Goal: Transaction & Acquisition: Obtain resource

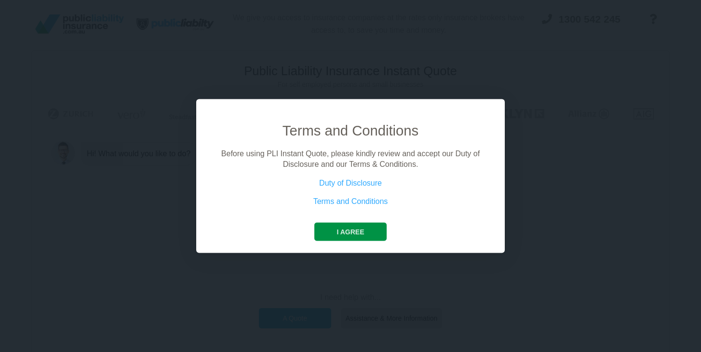
click at [352, 228] on button "I agree" at bounding box center [350, 231] width 72 height 18
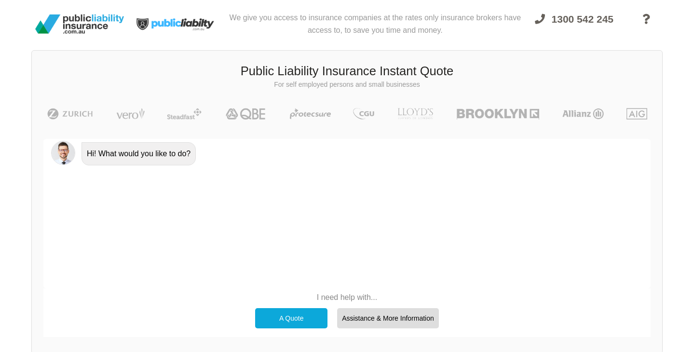
click at [290, 318] on div "A Quote" at bounding box center [291, 318] width 72 height 20
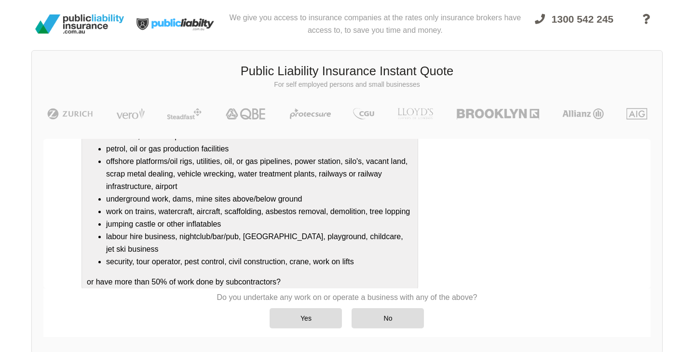
scroll to position [163, 0]
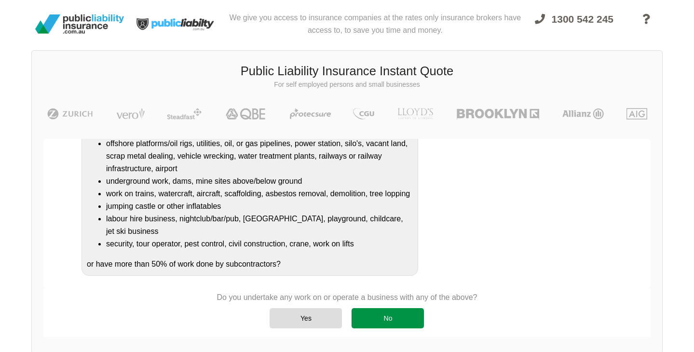
click at [384, 316] on div "No" at bounding box center [387, 318] width 72 height 20
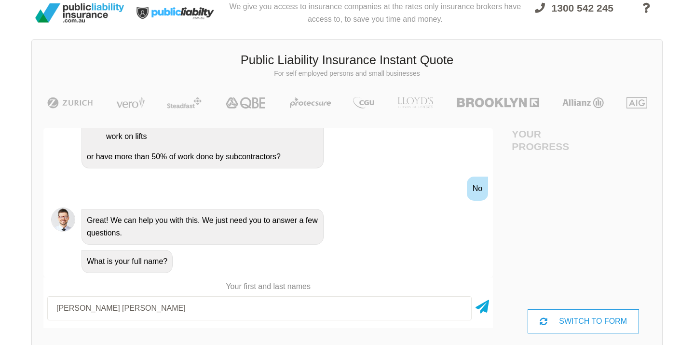
scroll to position [52, 43]
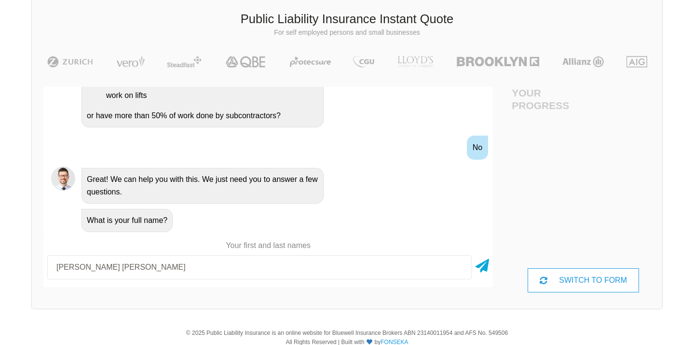
type input "[PERSON_NAME] [PERSON_NAME]"
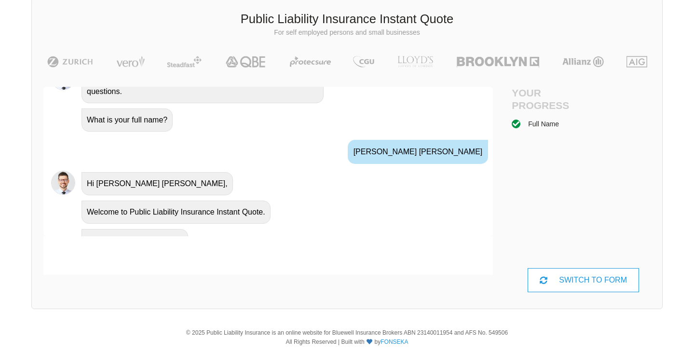
scroll to position [392, 0]
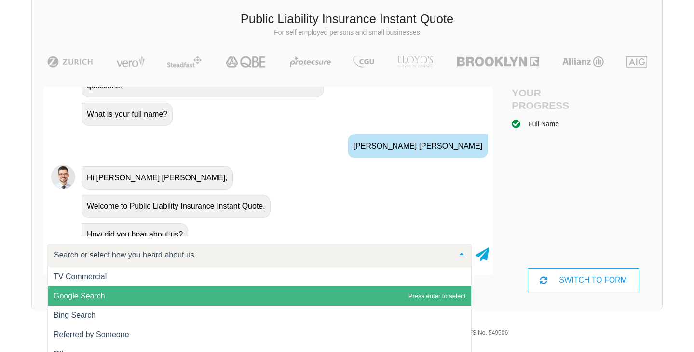
click at [81, 297] on span "Google Search" at bounding box center [79, 296] width 52 height 8
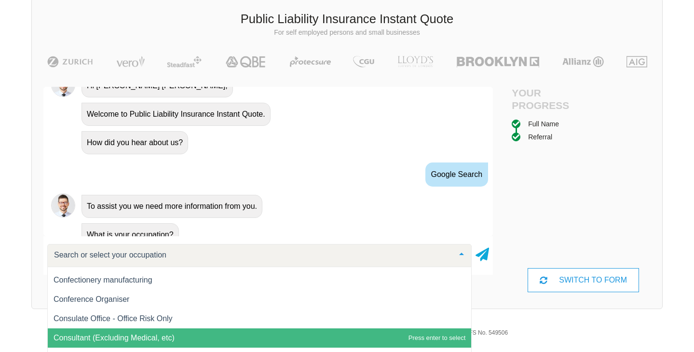
scroll to position [3328, 0]
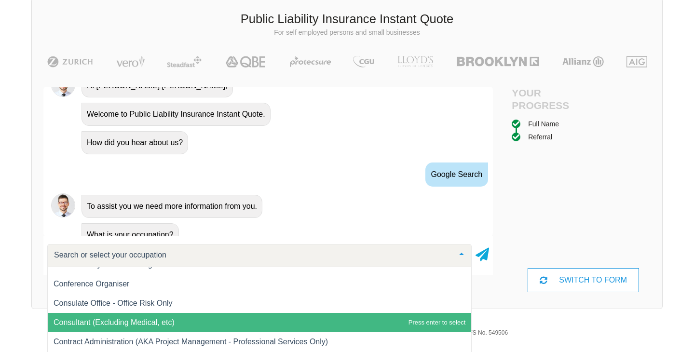
click at [89, 321] on span "Consultant (Excluding Medical, etc)" at bounding box center [113, 322] width 121 height 8
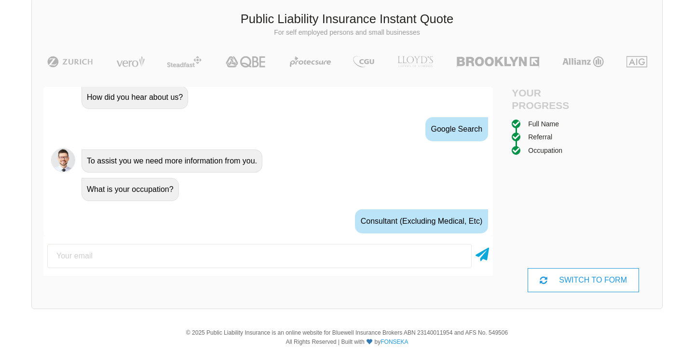
scroll to position [548, 0]
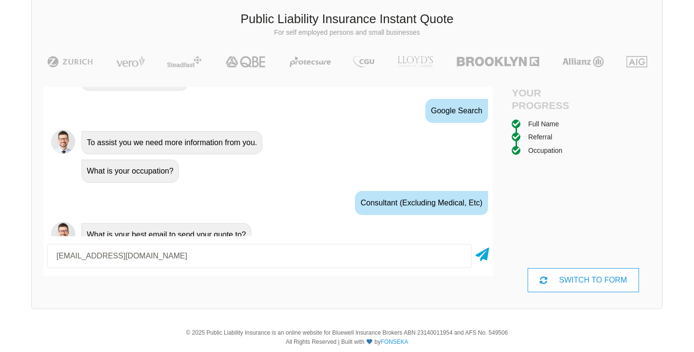
type input "[EMAIL_ADDRESS][DOMAIN_NAME]"
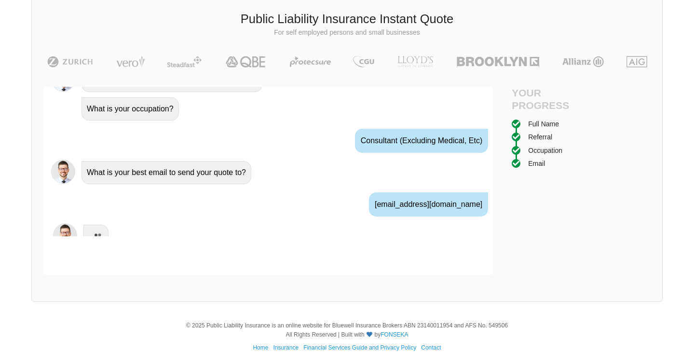
scroll to position [612, 0]
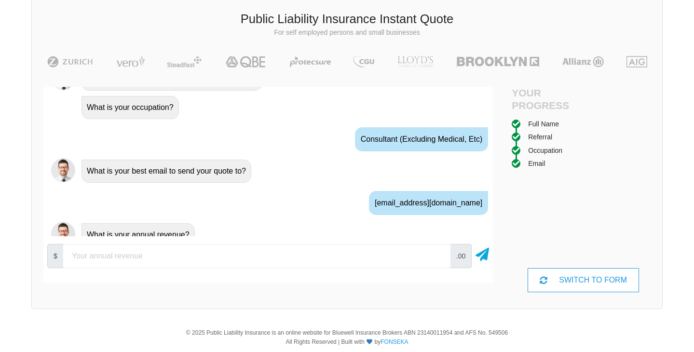
click at [123, 254] on input "number" at bounding box center [256, 256] width 387 height 24
type input "5"
type input "60000"
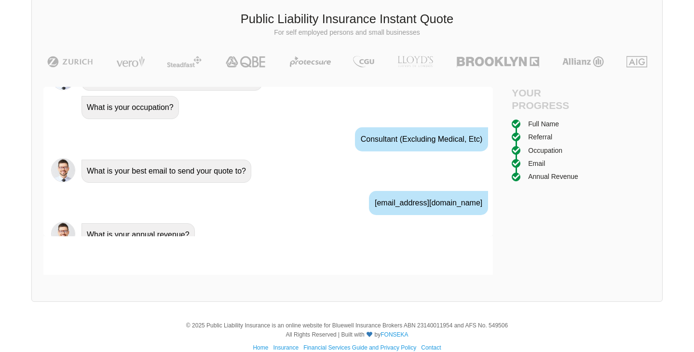
scroll to position [675, 0]
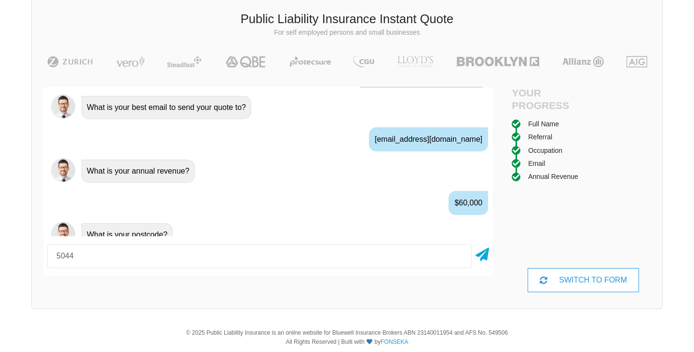
type input "5044"
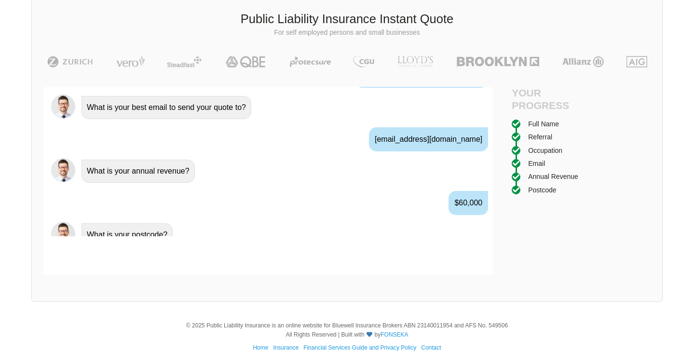
scroll to position [739, 0]
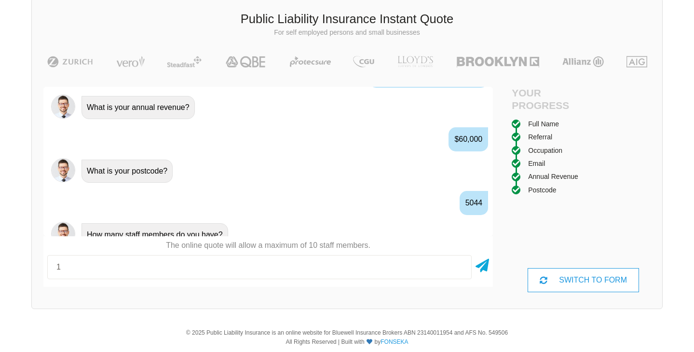
type input "1"
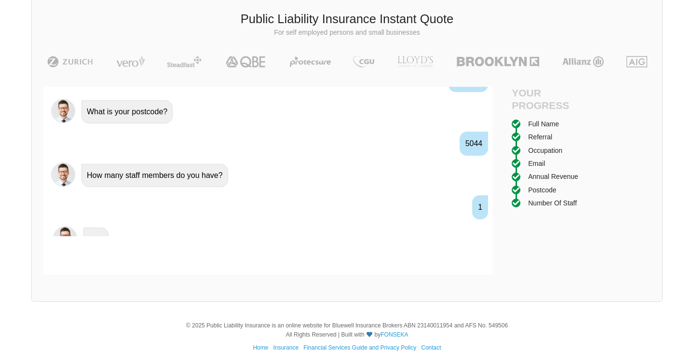
scroll to position [802, 0]
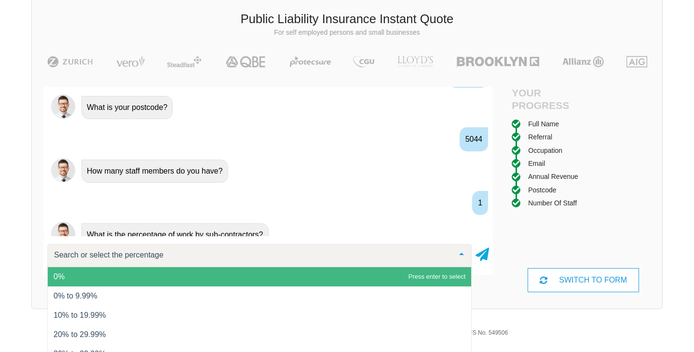
click at [96, 275] on span "0%" at bounding box center [259, 276] width 423 height 19
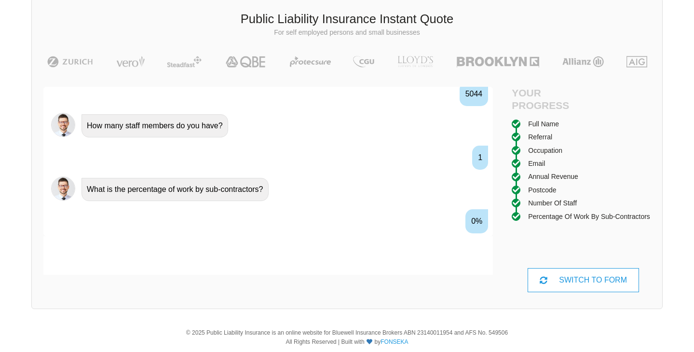
scroll to position [866, 0]
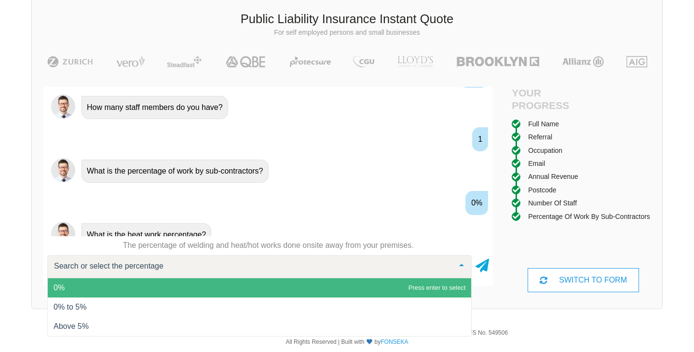
click at [64, 291] on span "0%" at bounding box center [259, 287] width 423 height 19
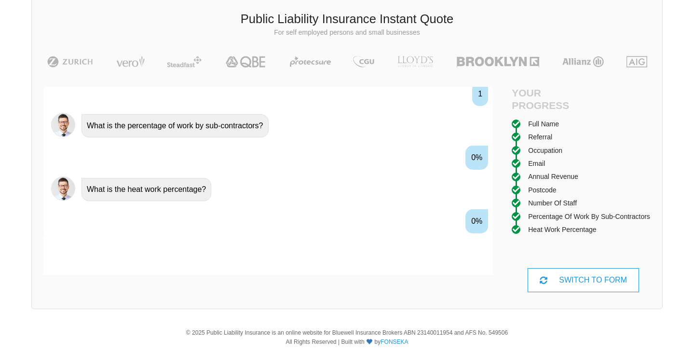
scroll to position [930, 0]
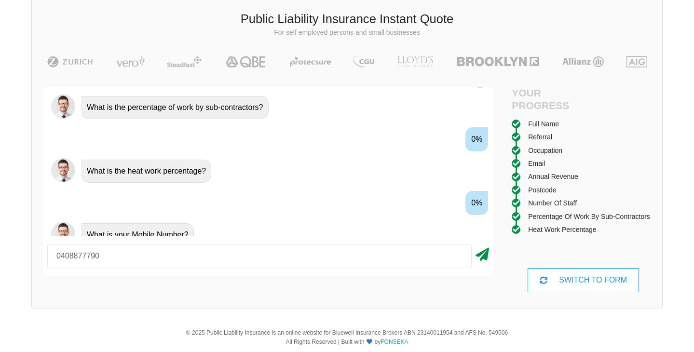
type input "0408877790"
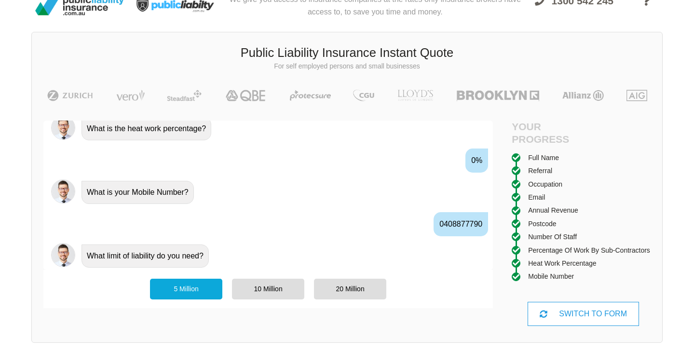
scroll to position [72, 0]
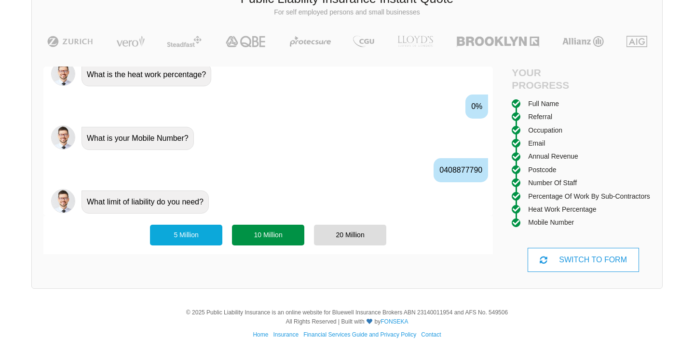
click at [265, 233] on div "10 Million" at bounding box center [268, 235] width 72 height 20
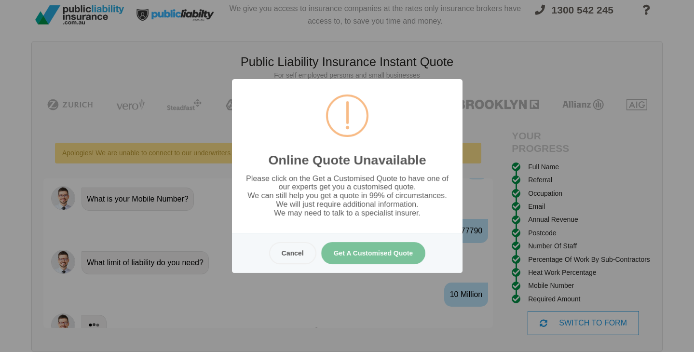
scroll to position [0, 0]
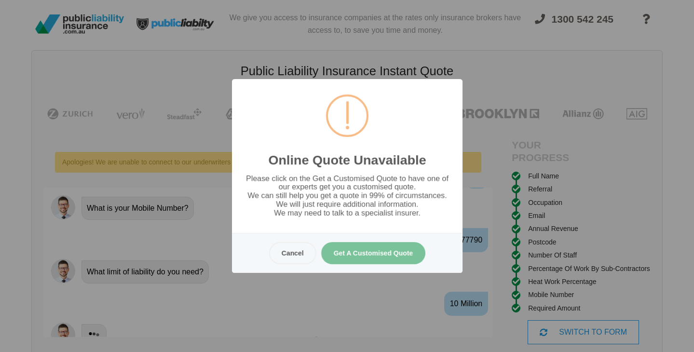
click at [293, 250] on button "Cancel" at bounding box center [291, 253] width 47 height 22
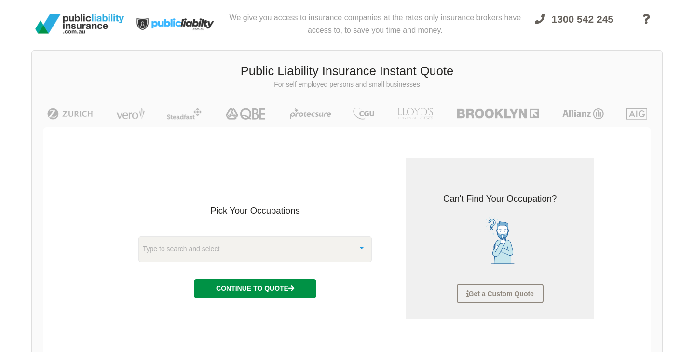
click at [261, 287] on button "Continue to Quote" at bounding box center [255, 288] width 122 height 18
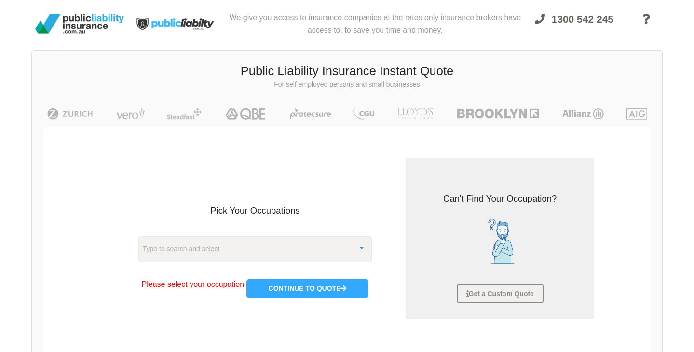
click at [221, 252] on div "Type to search and select" at bounding box center [255, 249] width 234 height 26
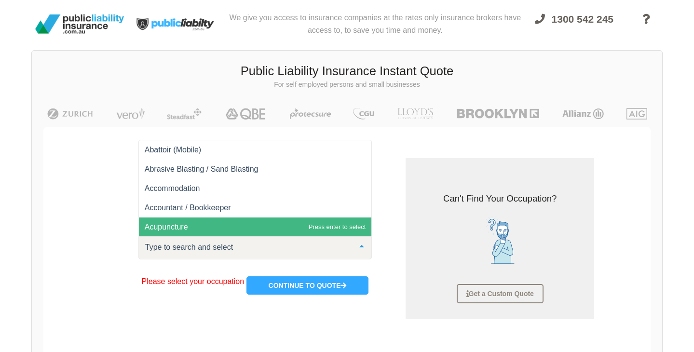
scroll to position [170, 0]
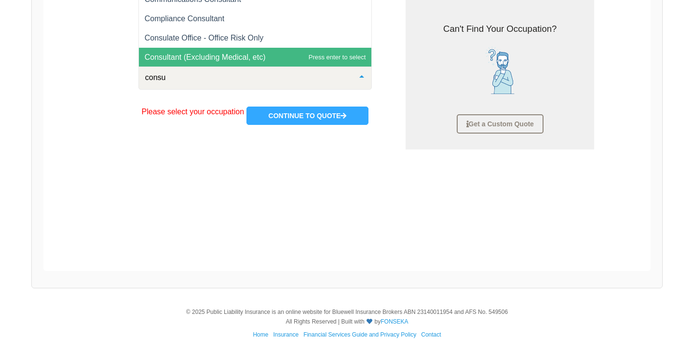
type input "consul"
click at [220, 56] on span "Consultant (Excluding Medical, etc)" at bounding box center [205, 57] width 121 height 8
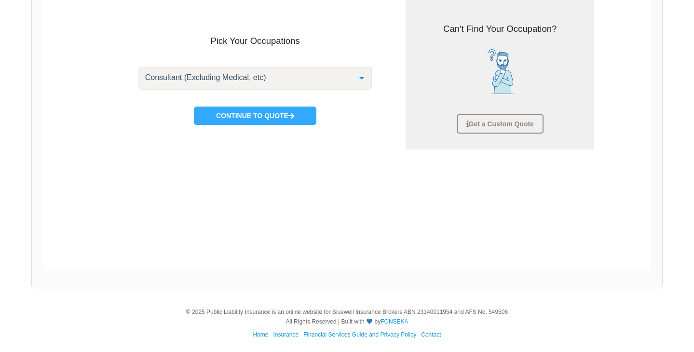
click at [264, 114] on button "Continue to Quote" at bounding box center [255, 116] width 122 height 18
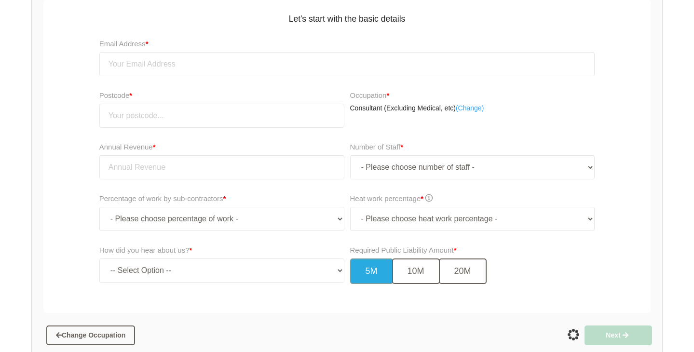
scroll to position [121, 0]
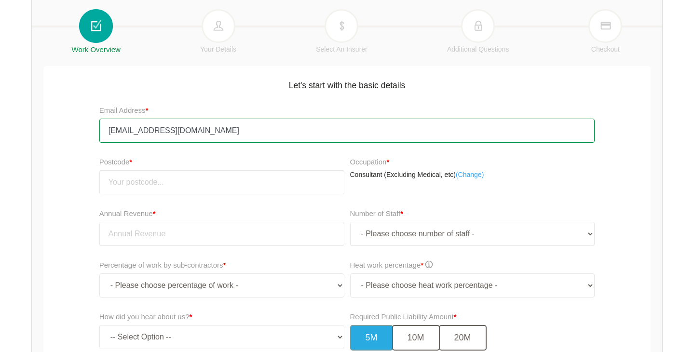
type input "[EMAIL_ADDRESS][DOMAIN_NAME]"
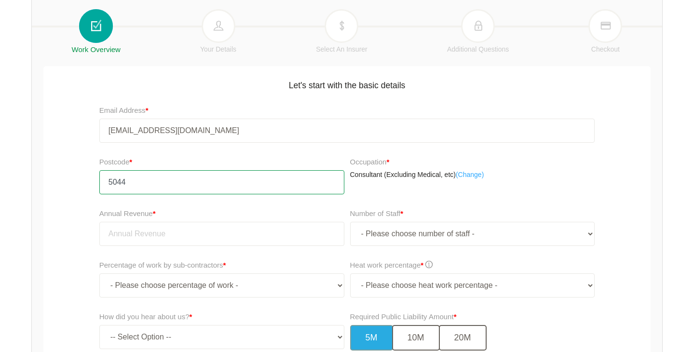
type input "5044"
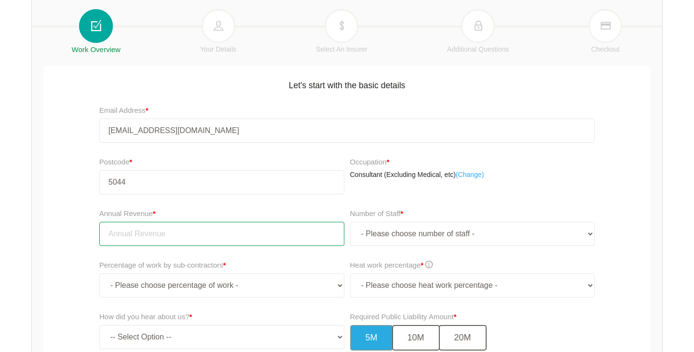
type input "q"
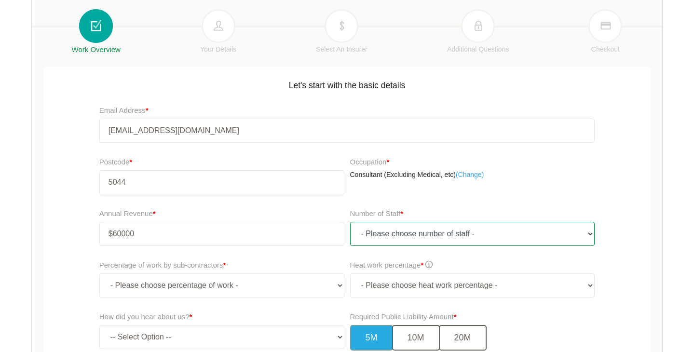
type input "60,000.00"
select select "1"
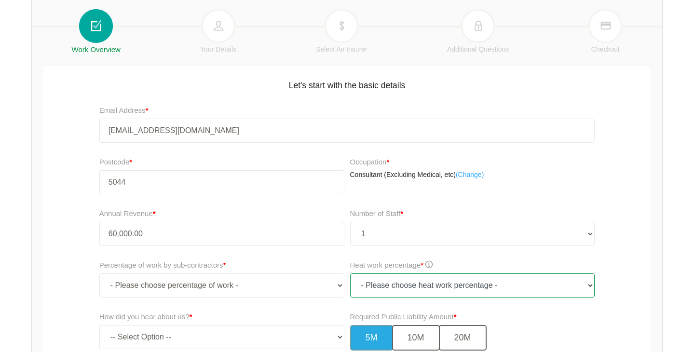
select select "0"
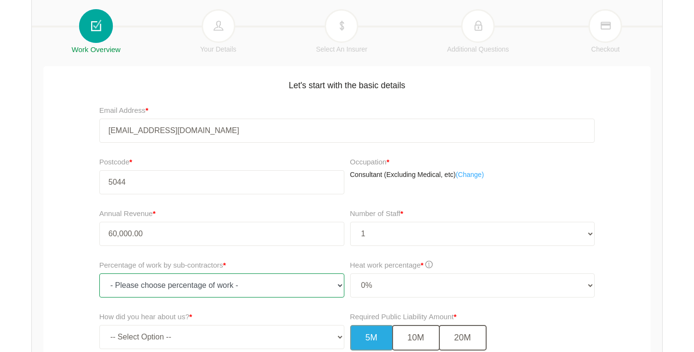
select select "0"
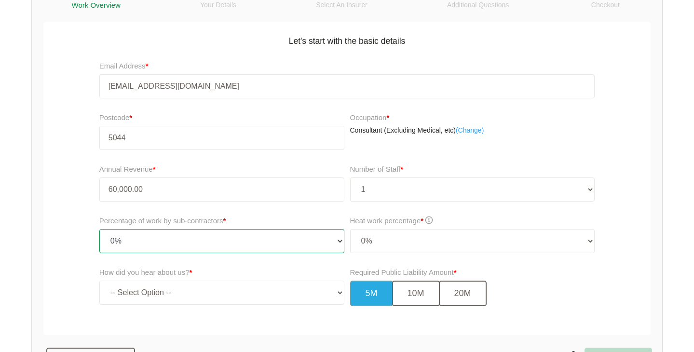
scroll to position [197, 0]
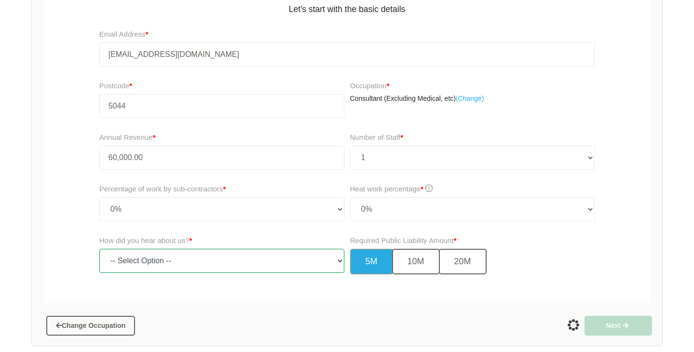
select select "google"
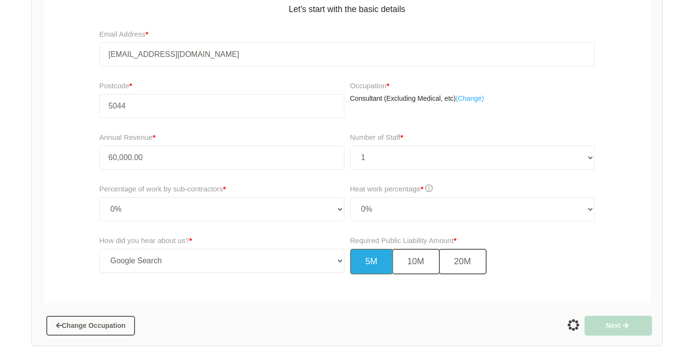
click at [360, 255] on button "5M" at bounding box center [371, 262] width 43 height 26
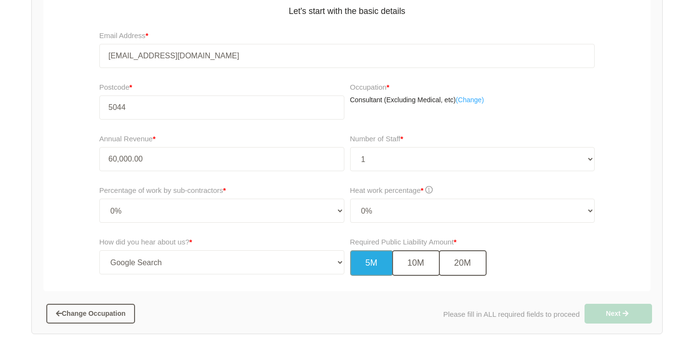
scroll to position [241, 0]
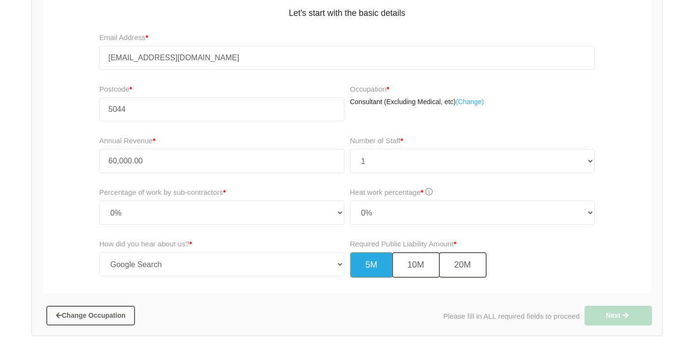
click at [215, 284] on div "How did you hear about us? * -- Select Option -- TV Commercial Google Search Bi…" at bounding box center [219, 261] width 255 height 53
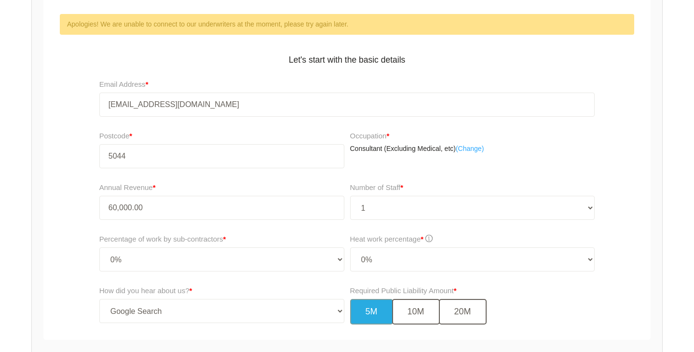
scroll to position [20, 0]
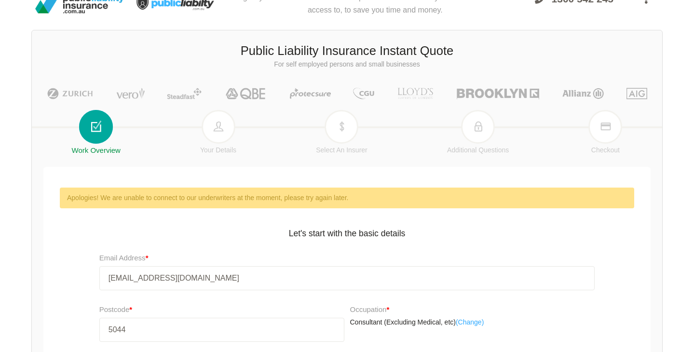
click at [359, 193] on div "Apologies! We are unable to connect to our underwriters at the moment, please t…" at bounding box center [347, 197] width 560 height 11
click at [102, 125] on link "Work Overview" at bounding box center [96, 132] width 49 height 43
